Goal: Information Seeking & Learning: Learn about a topic

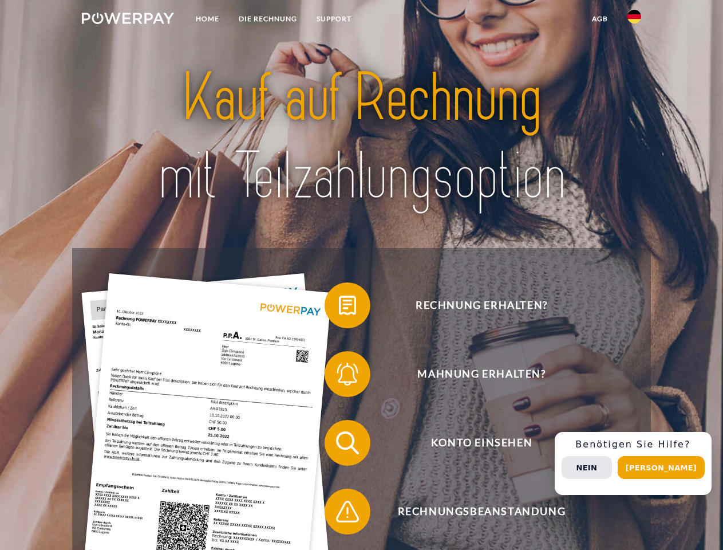
click at [128, 20] on img at bounding box center [128, 18] width 92 height 11
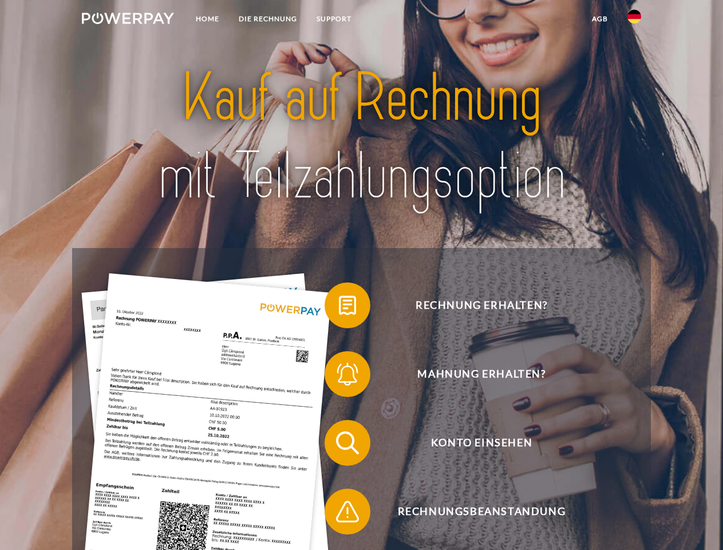
click at [635, 20] on img at bounding box center [635, 17] width 14 height 14
click at [600, 19] on link "agb" at bounding box center [600, 19] width 36 height 21
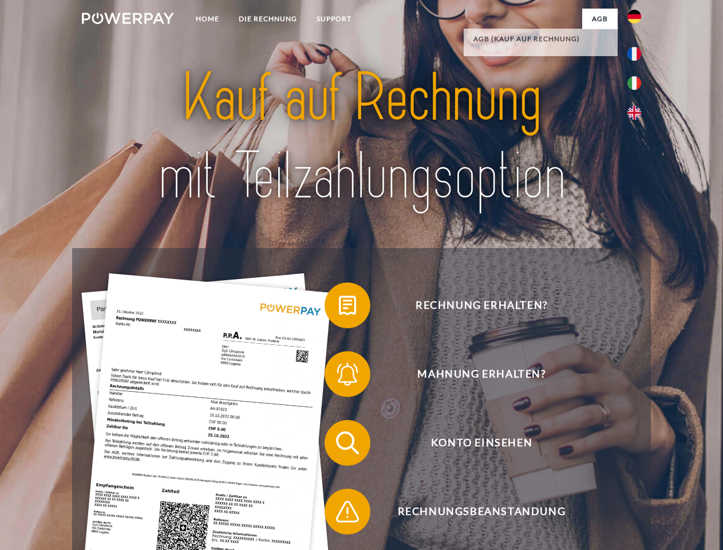
click at [339, 308] on span at bounding box center [330, 305] width 57 height 57
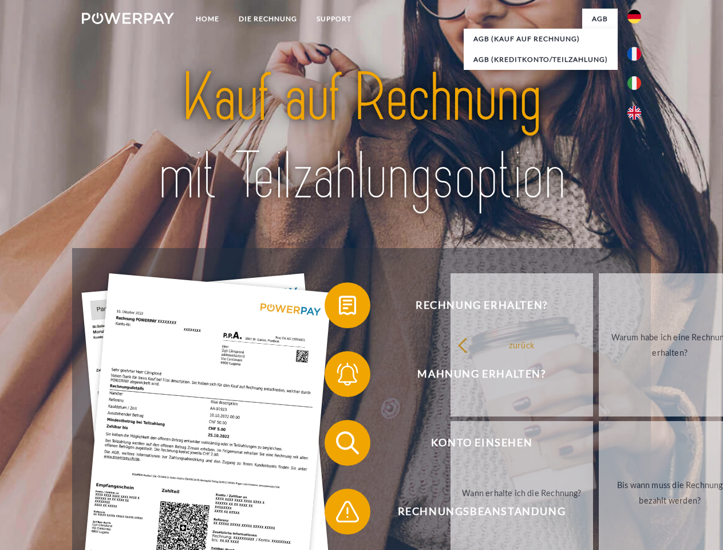
click at [339, 376] on div "Rechnung erhalten? Mahnung erhalten? Konto einsehen" at bounding box center [361, 477] width 578 height 458
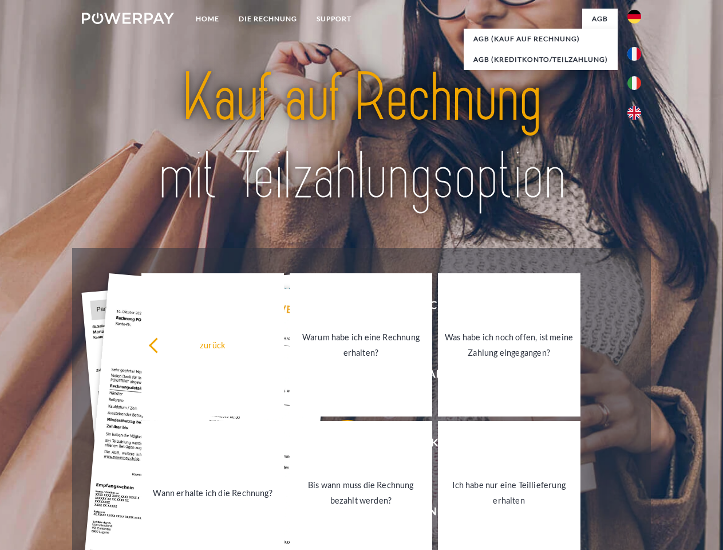
click at [339, 445] on link "Bis wann muss die Rechnung bezahlt werden?" at bounding box center [361, 492] width 143 height 143
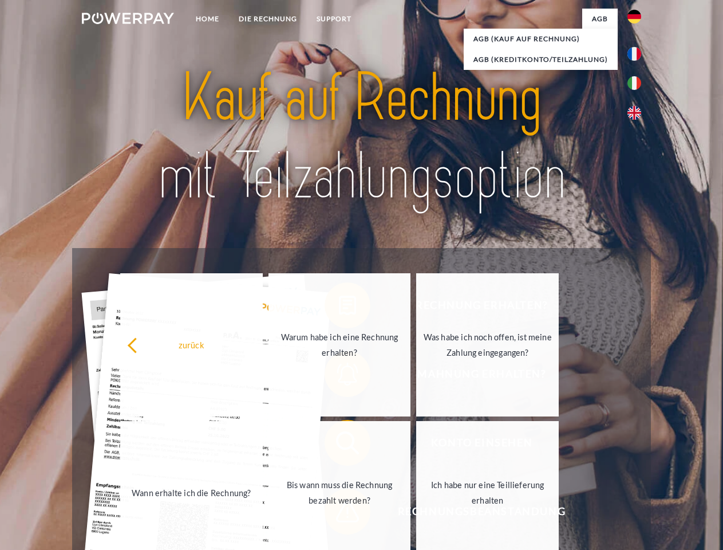
click at [416, 514] on link "Ich habe nur eine Teillieferung erhalten" at bounding box center [487, 492] width 143 height 143
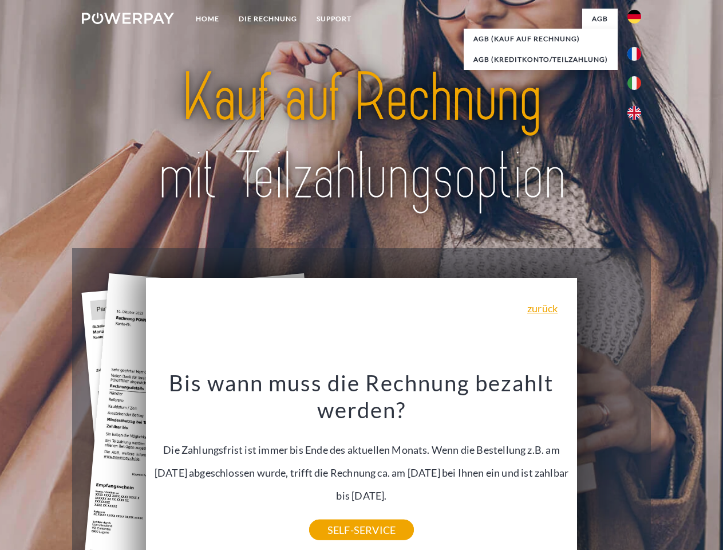
click at [637, 463] on div "Rechnung erhalten? Mahnung erhalten? Konto einsehen" at bounding box center [361, 477] width 578 height 458
click at [609, 466] on span "Konto einsehen" at bounding box center [481, 443] width 281 height 46
click at [665, 467] on header "Home DIE RECHNUNG SUPPORT" at bounding box center [361, 395] width 723 height 791
